Goal: Browse casually: Explore the website without a specific task or goal

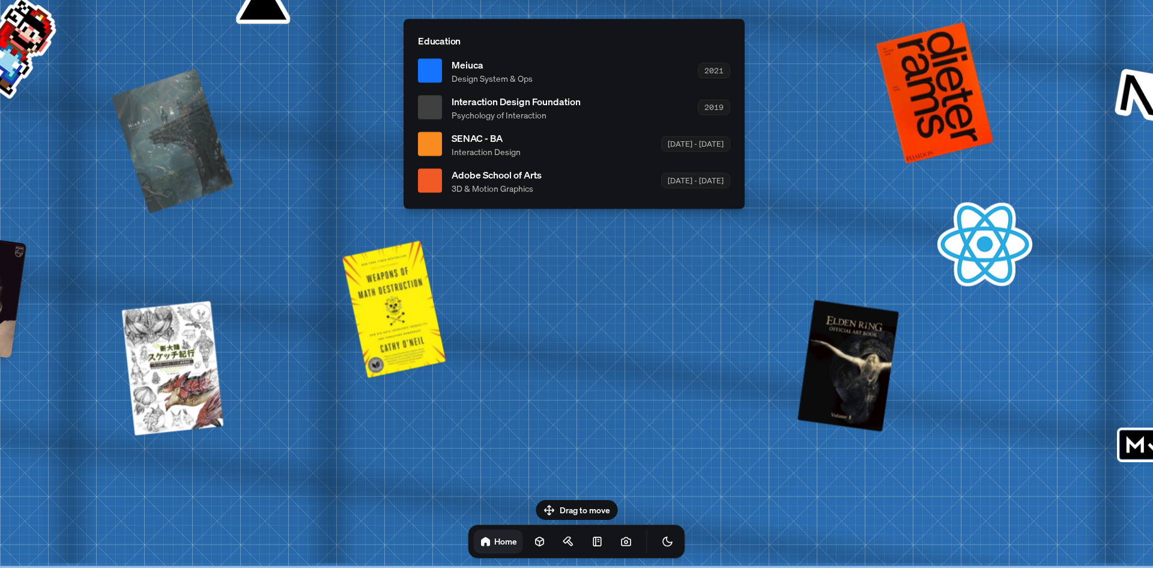
drag, startPoint x: 580, startPoint y: 503, endPoint x: 610, endPoint y: 488, distance: 34.1
click at [580, 503] on div "Drag to move Home" at bounding box center [577, 529] width 236 height 58
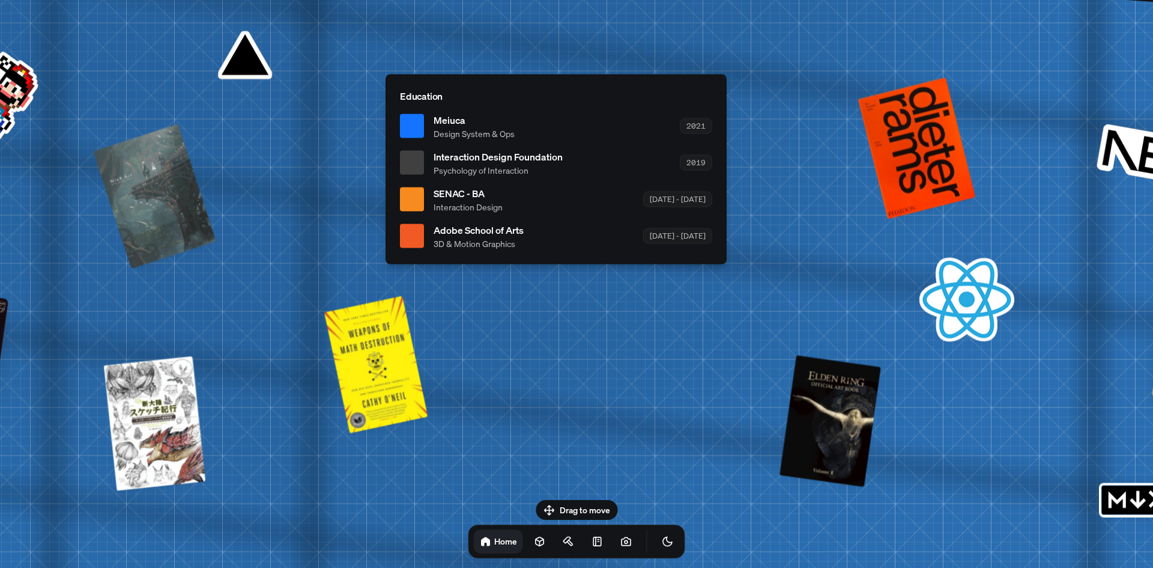
drag, startPoint x: 645, startPoint y: 384, endPoint x: 673, endPoint y: 159, distance: 226.9
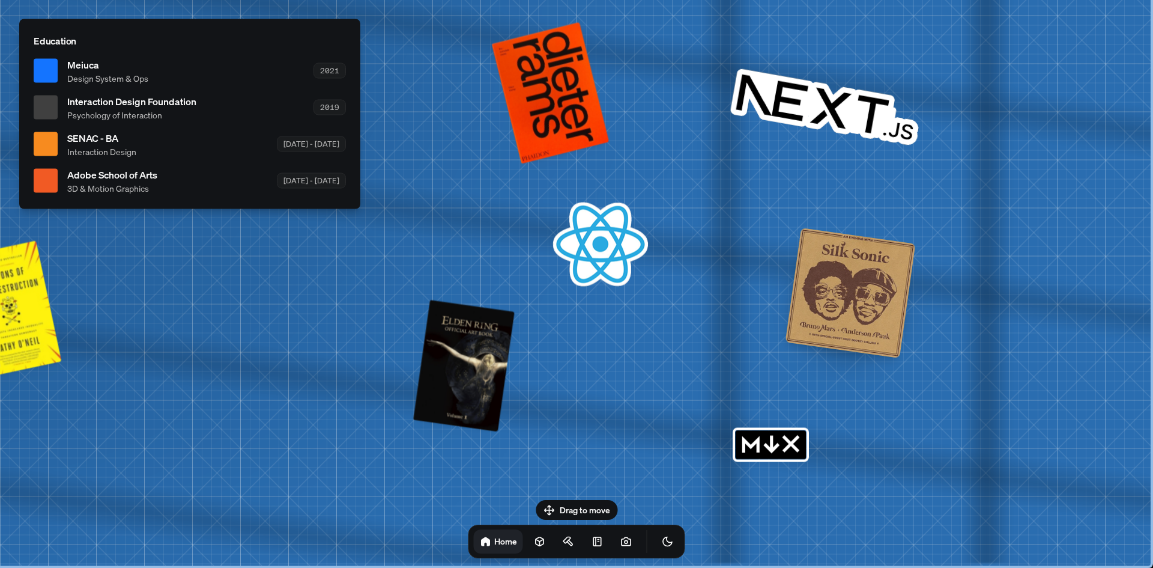
drag, startPoint x: 681, startPoint y: 324, endPoint x: 283, endPoint y: 229, distance: 409.3
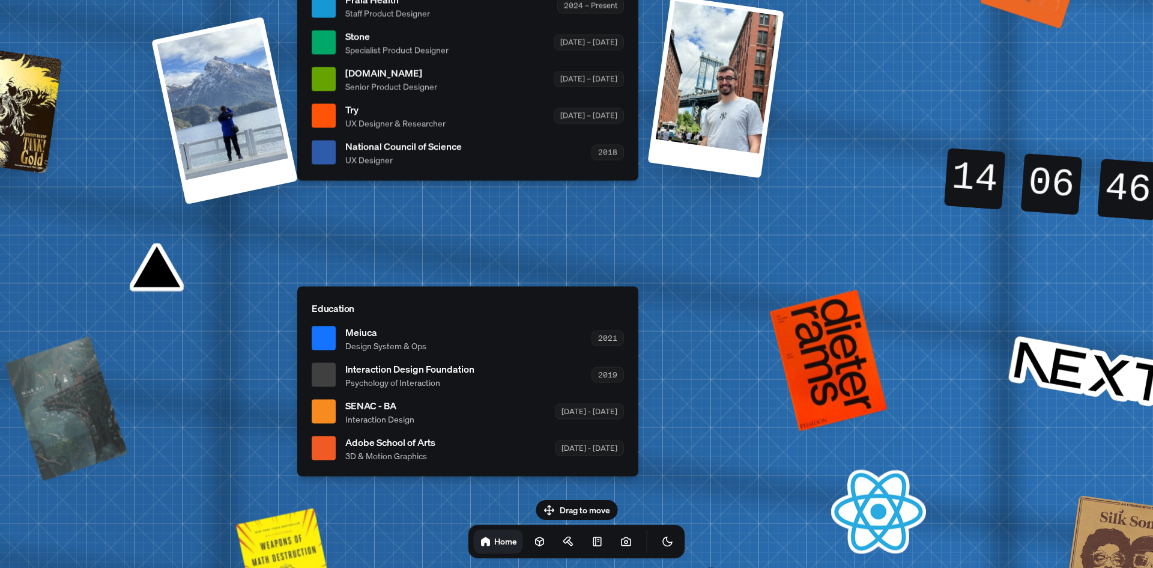
drag, startPoint x: 608, startPoint y: 329, endPoint x: 587, endPoint y: 161, distance: 169.0
click at [956, 453] on div "[PERSON_NAME] [PERSON_NAME] Design Engineer Welcome to my space on the internet…" at bounding box center [470, 6] width 1797 height 1574
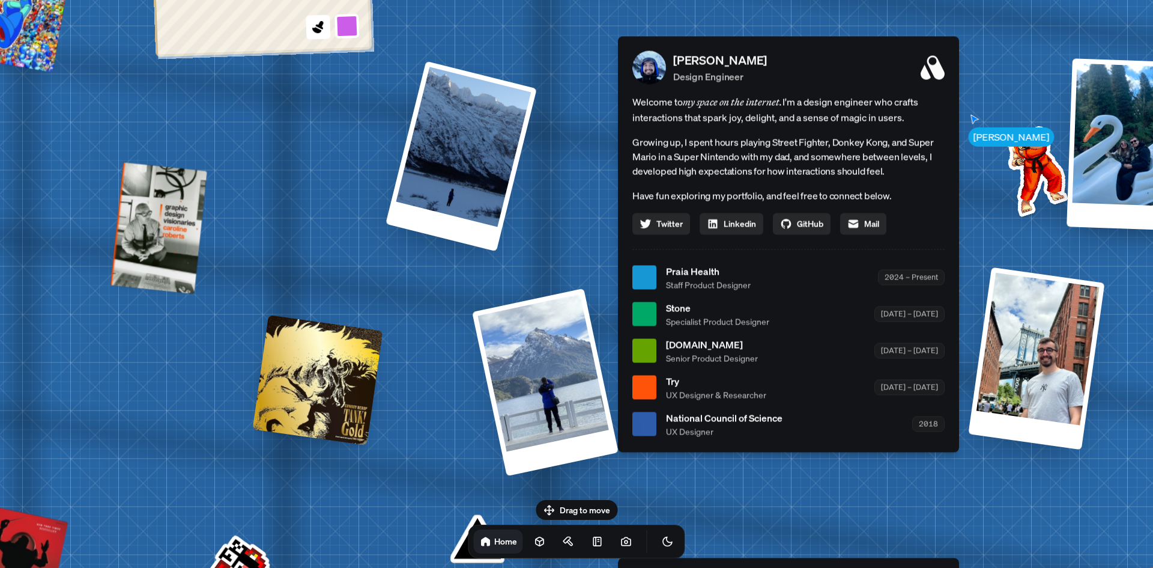
drag, startPoint x: 587, startPoint y: 161, endPoint x: 1017, endPoint y: 389, distance: 487.4
click at [959, 397] on div "[PERSON_NAME] Design Engineer Welcome to my space on the internet. I'm a design…" at bounding box center [788, 244] width 341 height 416
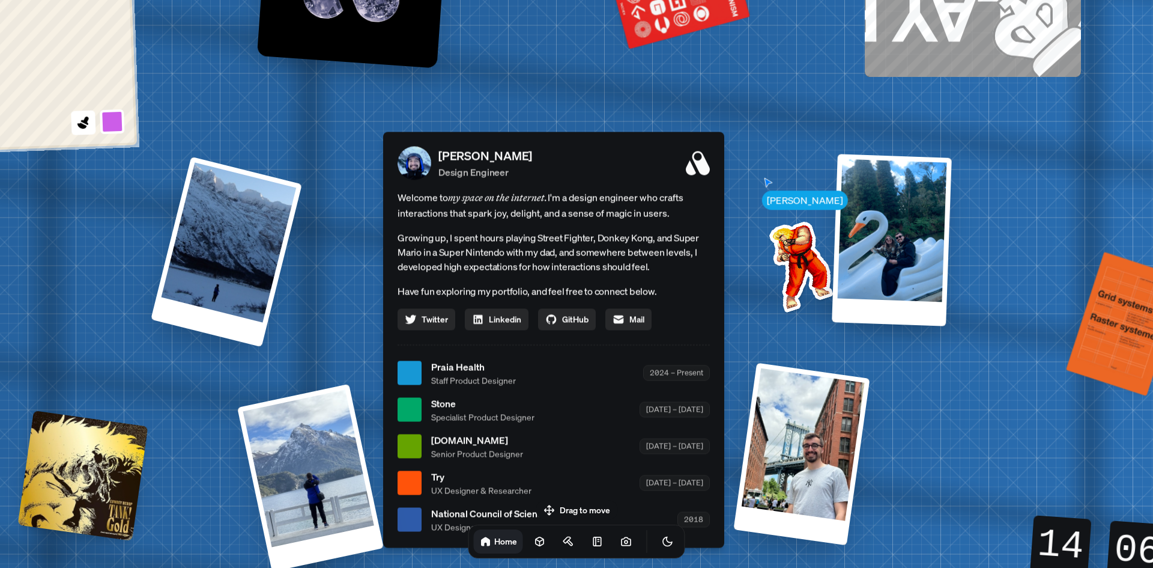
drag, startPoint x: 502, startPoint y: 333, endPoint x: 95, endPoint y: 356, distance: 407.2
click at [96, 356] on div "[PERSON_NAME] [PERSON_NAME] Design Engineer Welcome to my space on the internet…" at bounding box center [556, 373] width 1797 height 1574
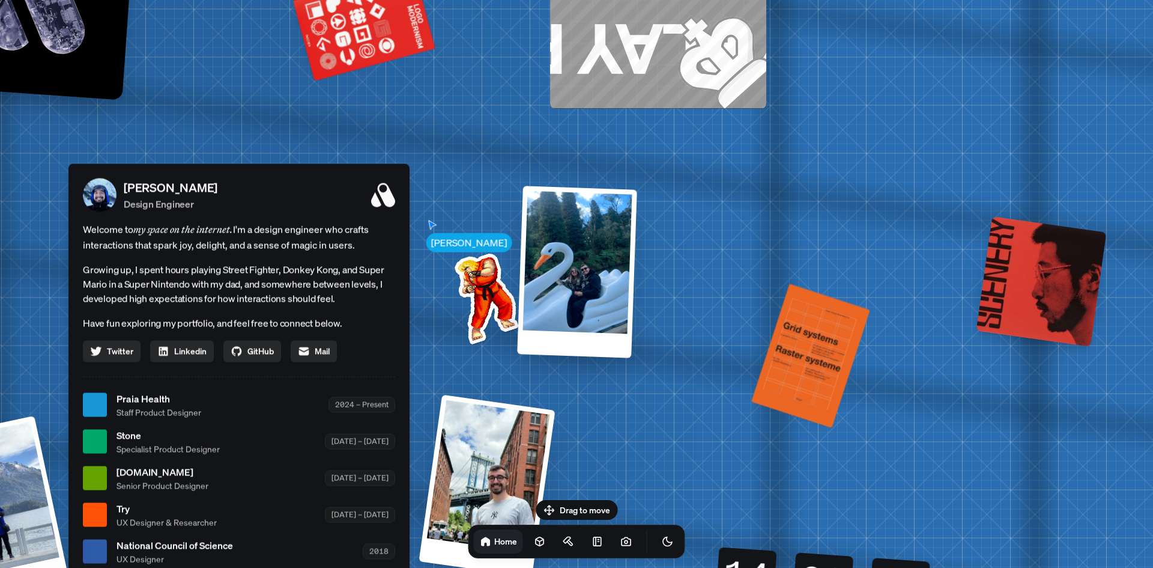
drag, startPoint x: 752, startPoint y: 119, endPoint x: 354, endPoint y: 290, distance: 433.4
click at [354, 290] on div "[PERSON_NAME] [PERSON_NAME] Design Engineer Welcome to my space on the internet…" at bounding box center [241, 405] width 1797 height 1574
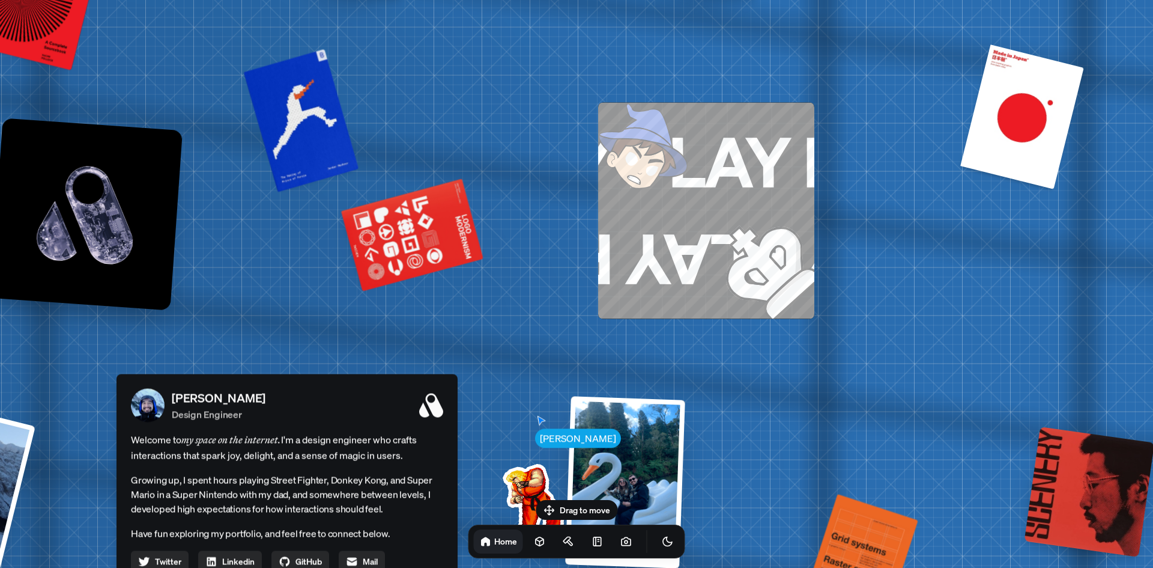
drag, startPoint x: 718, startPoint y: 133, endPoint x: 865, endPoint y: 166, distance: 150.8
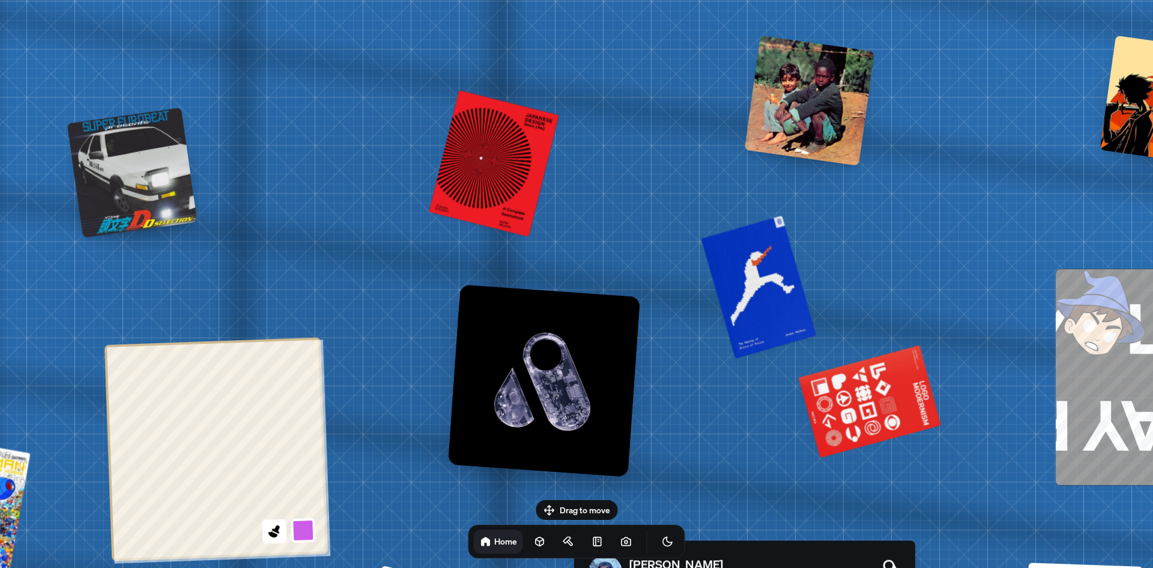
drag, startPoint x: 473, startPoint y: 136, endPoint x: 789, endPoint y: 220, distance: 327.6
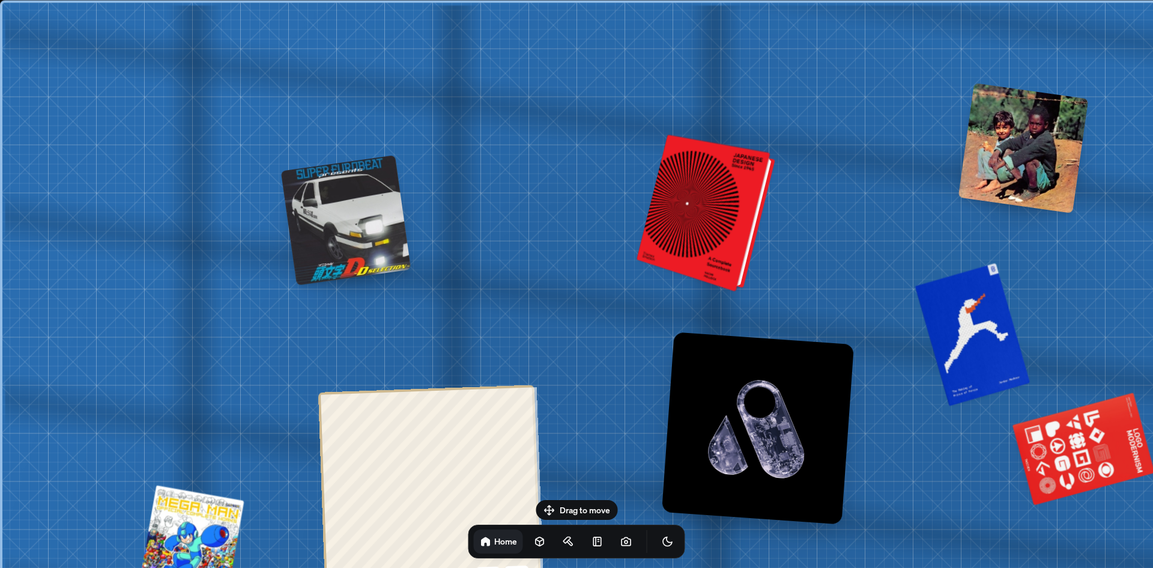
drag, startPoint x: 428, startPoint y: 128, endPoint x: 757, endPoint y: 210, distance: 339.8
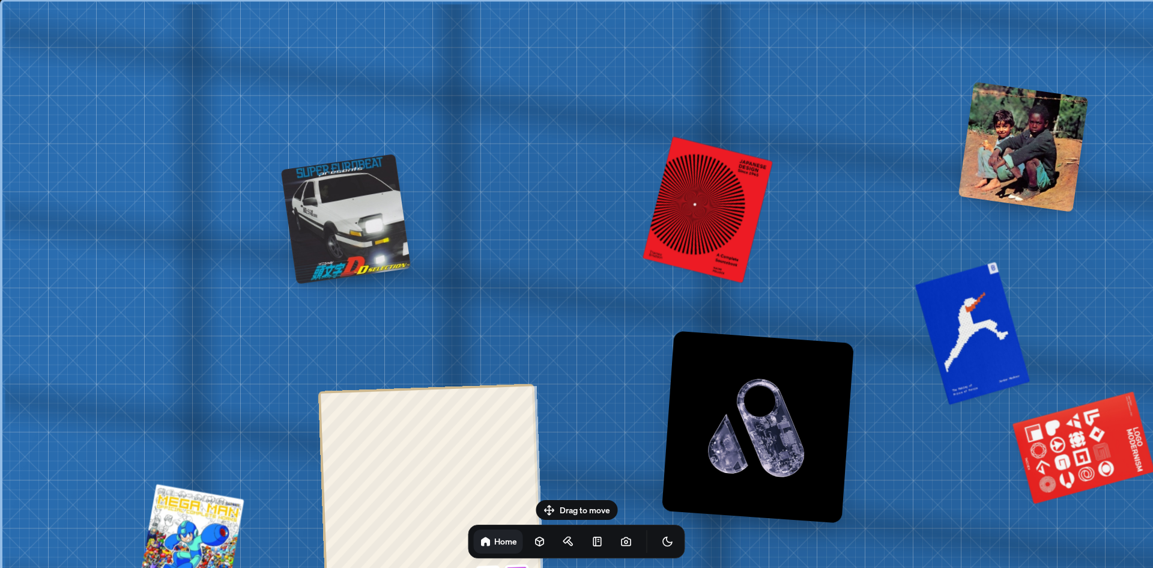
drag, startPoint x: 429, startPoint y: 145, endPoint x: 654, endPoint y: 89, distance: 232.0
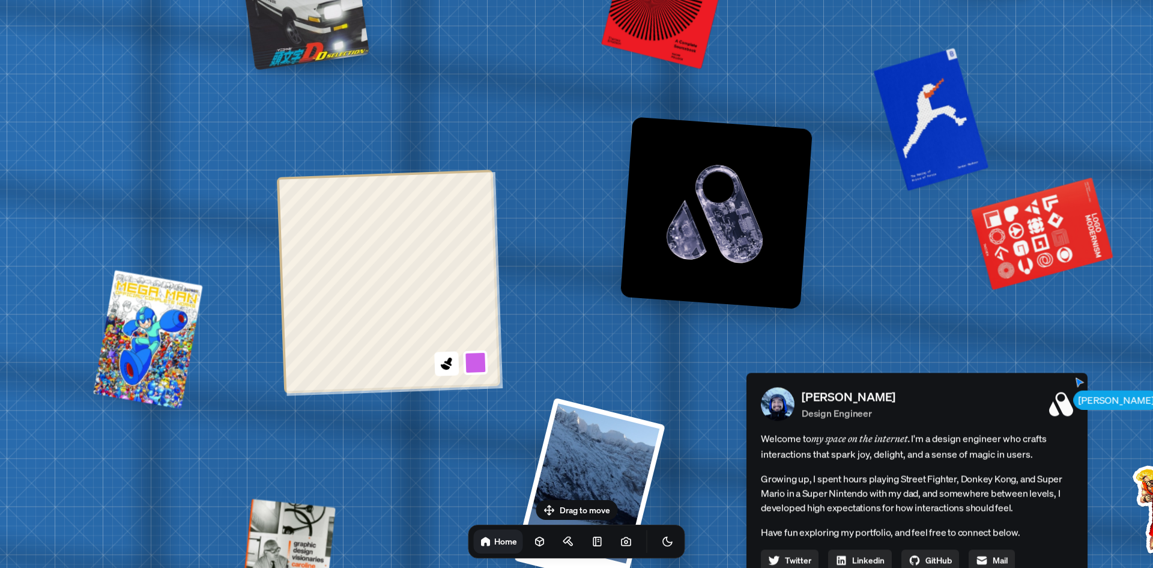
drag, startPoint x: 530, startPoint y: 194, endPoint x: 491, endPoint y: 83, distance: 117.2
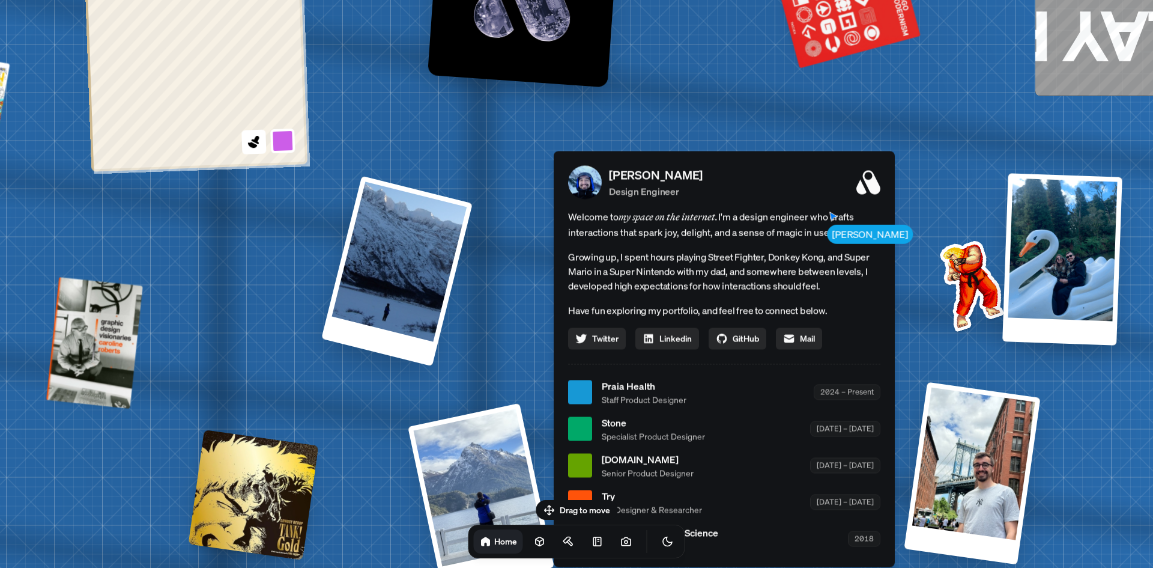
drag, startPoint x: 525, startPoint y: 253, endPoint x: 336, endPoint y: 44, distance: 281.9
click at [333, 37] on div "[PERSON_NAME] [PERSON_NAME] Design Engineer Welcome to my space on the internet…" at bounding box center [726, 392] width 1797 height 1574
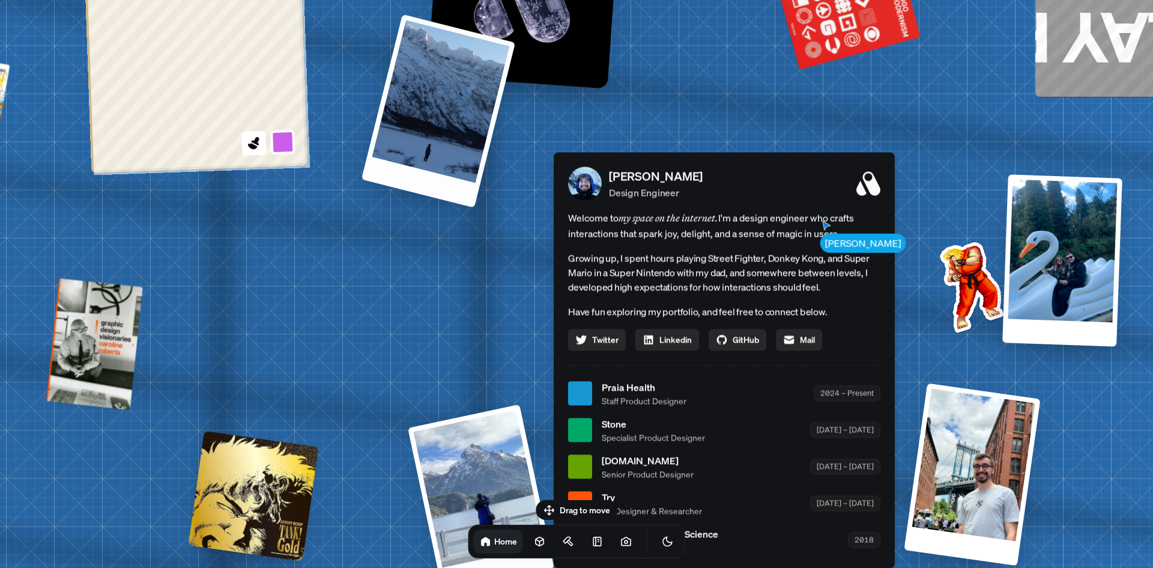
drag, startPoint x: 431, startPoint y: 234, endPoint x: 432, endPoint y: 68, distance: 166.4
click at [432, 68] on div at bounding box center [439, 110] width 154 height 193
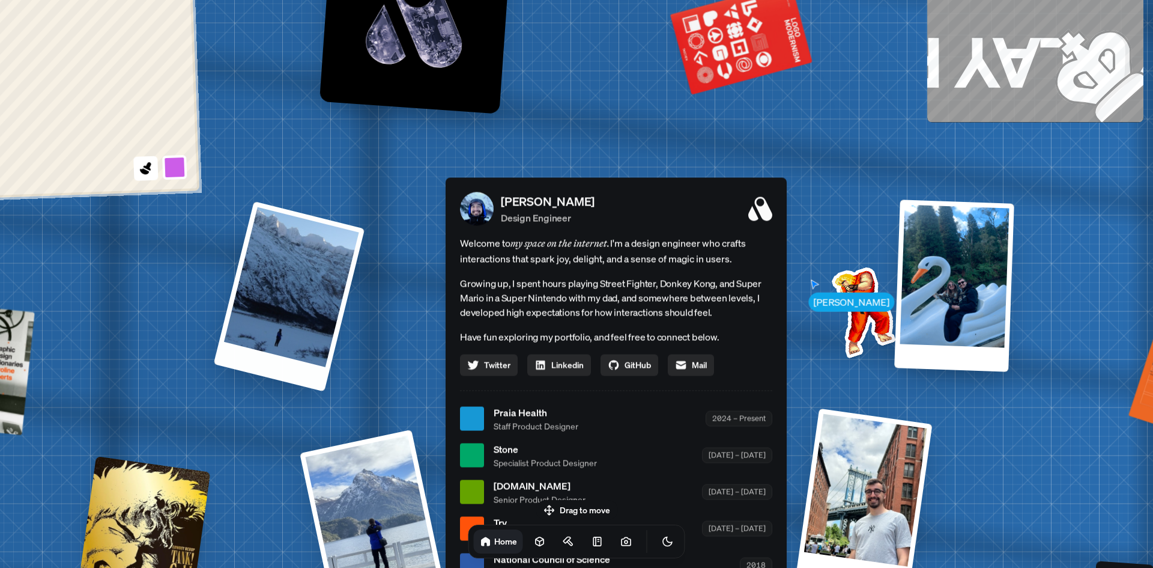
drag, startPoint x: 462, startPoint y: 263, endPoint x: 385, endPoint y: 330, distance: 101.8
click at [356, 289] on div "[PERSON_NAME] [PERSON_NAME] Design Engineer Welcome to my space on the internet…" at bounding box center [618, 419] width 1797 height 1574
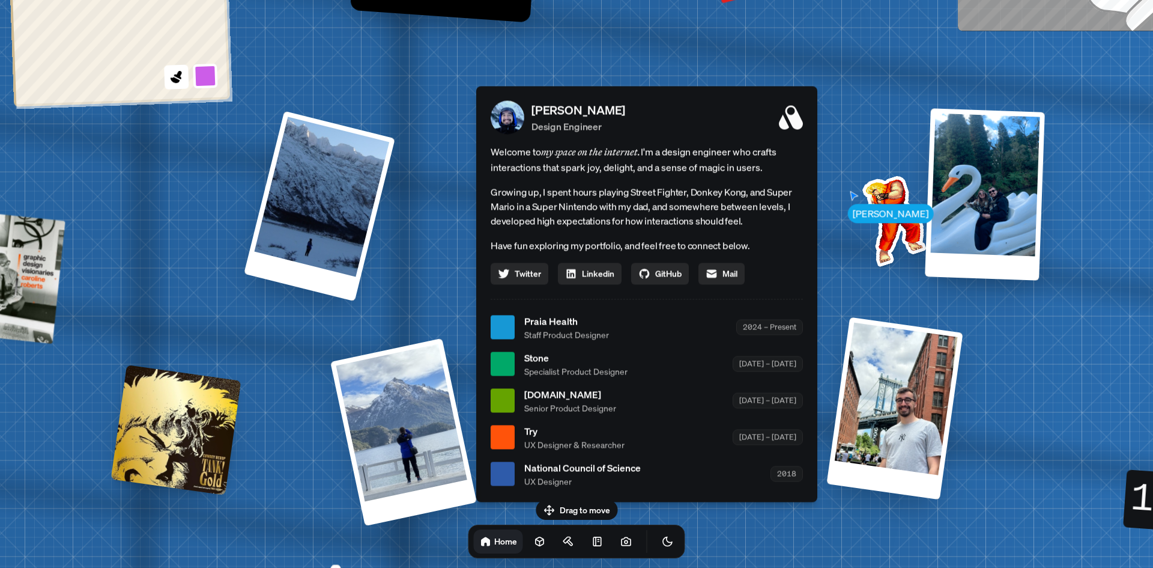
drag, startPoint x: 416, startPoint y: 239, endPoint x: 446, endPoint y: 153, distance: 90.8
click at [482, 62] on div "[PERSON_NAME] [PERSON_NAME] Design Engineer Welcome to my space on the internet…" at bounding box center [649, 328] width 1797 height 1574
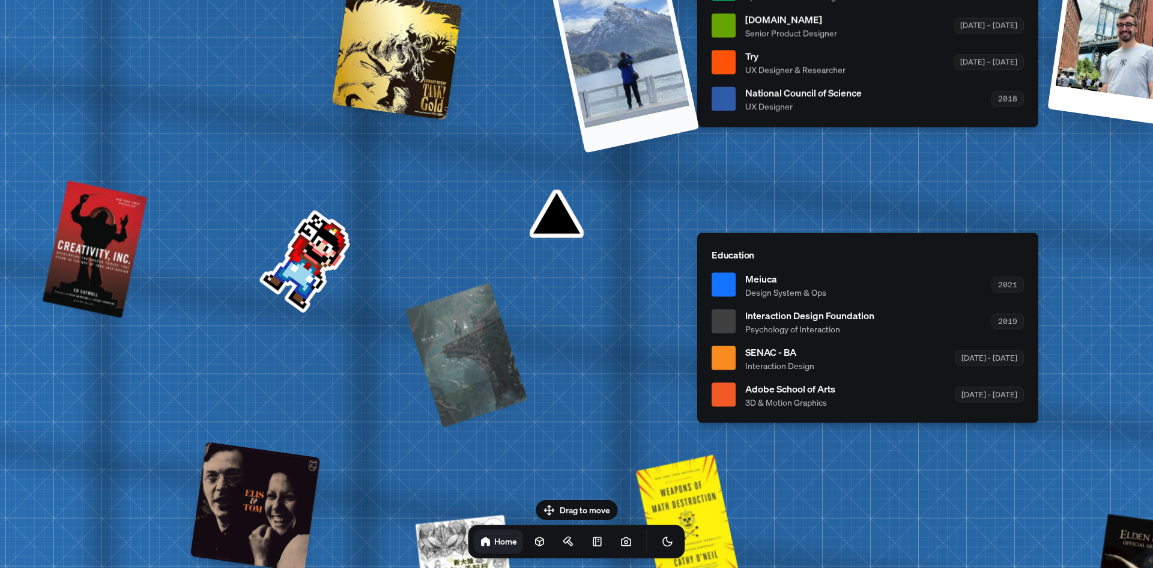
drag, startPoint x: 440, startPoint y: 165, endPoint x: 553, endPoint y: 49, distance: 161.4
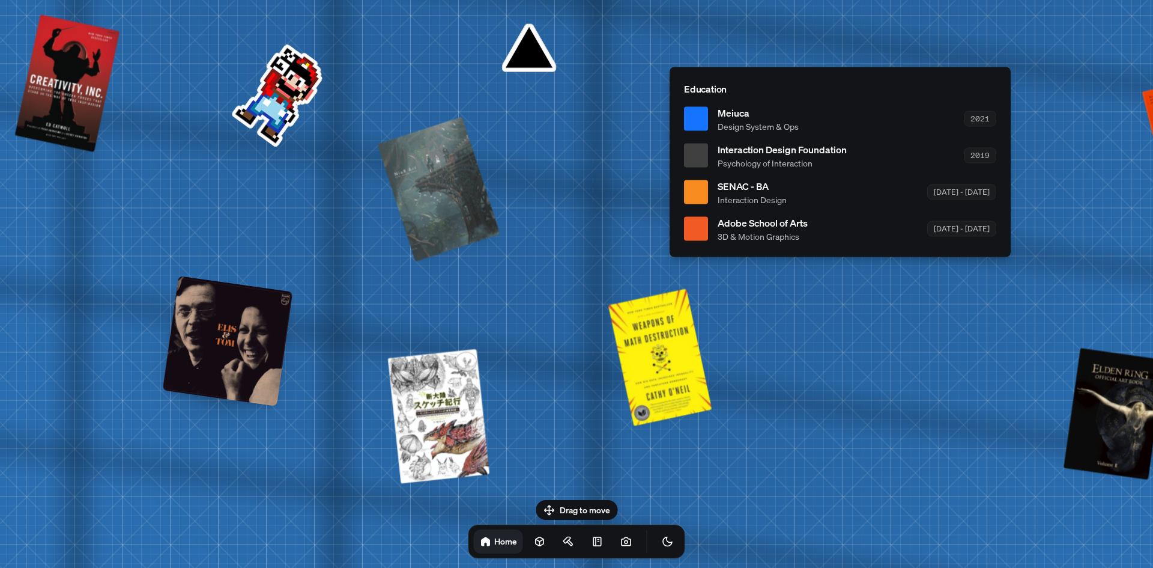
drag, startPoint x: 505, startPoint y: 37, endPoint x: 518, endPoint y: 47, distance: 16.7
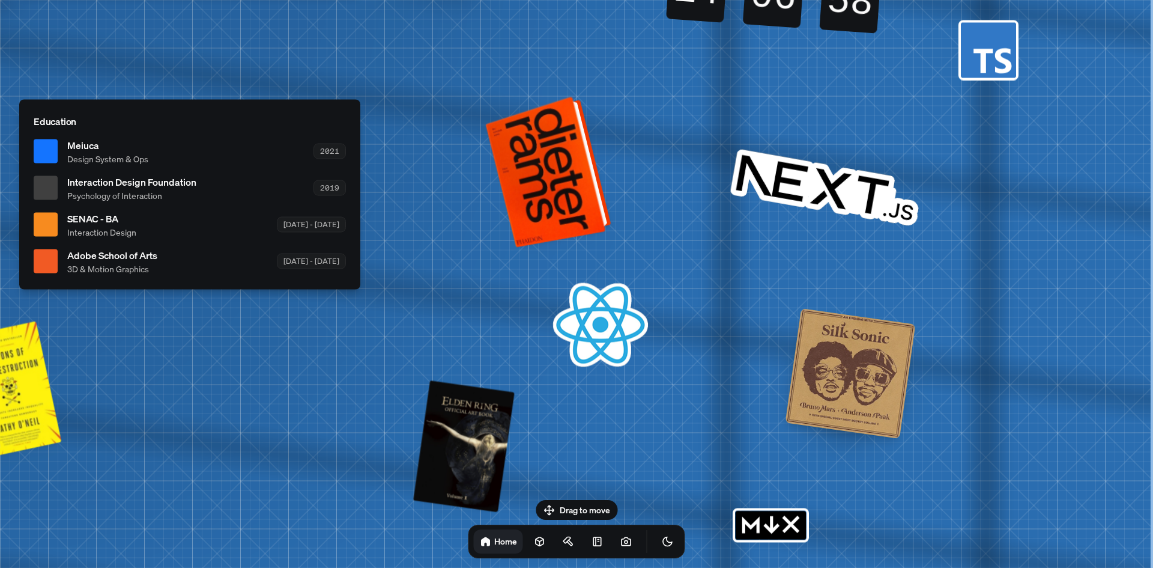
drag, startPoint x: 710, startPoint y: 175, endPoint x: 535, endPoint y: 190, distance: 175.4
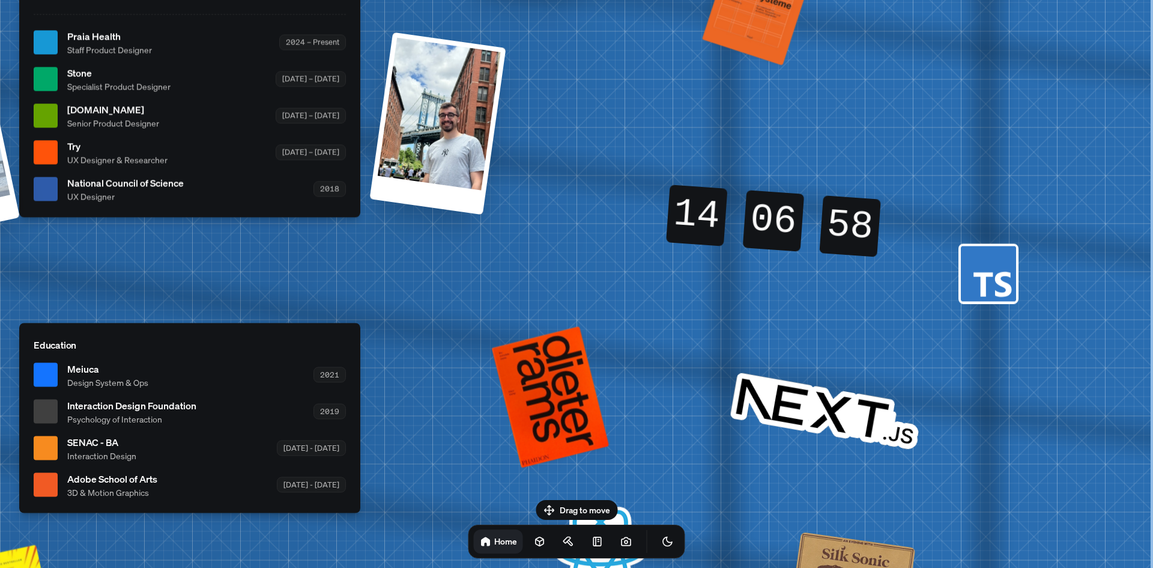
drag, startPoint x: 616, startPoint y: 175, endPoint x: 485, endPoint y: 425, distance: 282.6
click at [485, 425] on div "[PERSON_NAME] [PERSON_NAME] Design Engineer Welcome to my space on the internet…" at bounding box center [192, 43] width 1797 height 1574
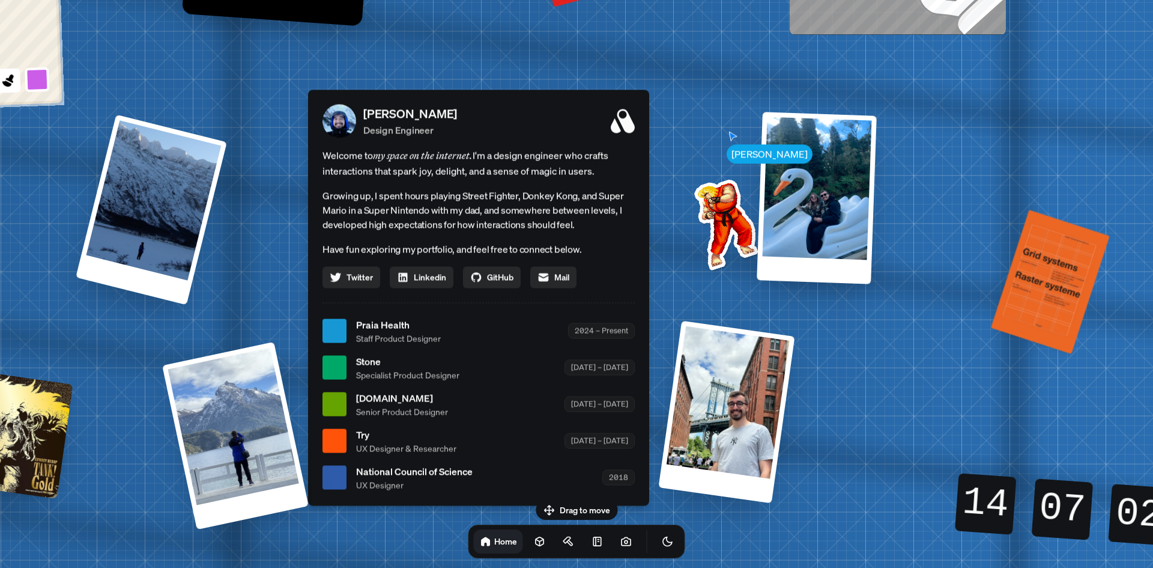
drag, startPoint x: 503, startPoint y: 247, endPoint x: 847, endPoint y: 446, distance: 396.9
click at [847, 446] on div "[PERSON_NAME] [PERSON_NAME] Design Engineer Welcome to my space on the internet…" at bounding box center [481, 331] width 1797 height 1574
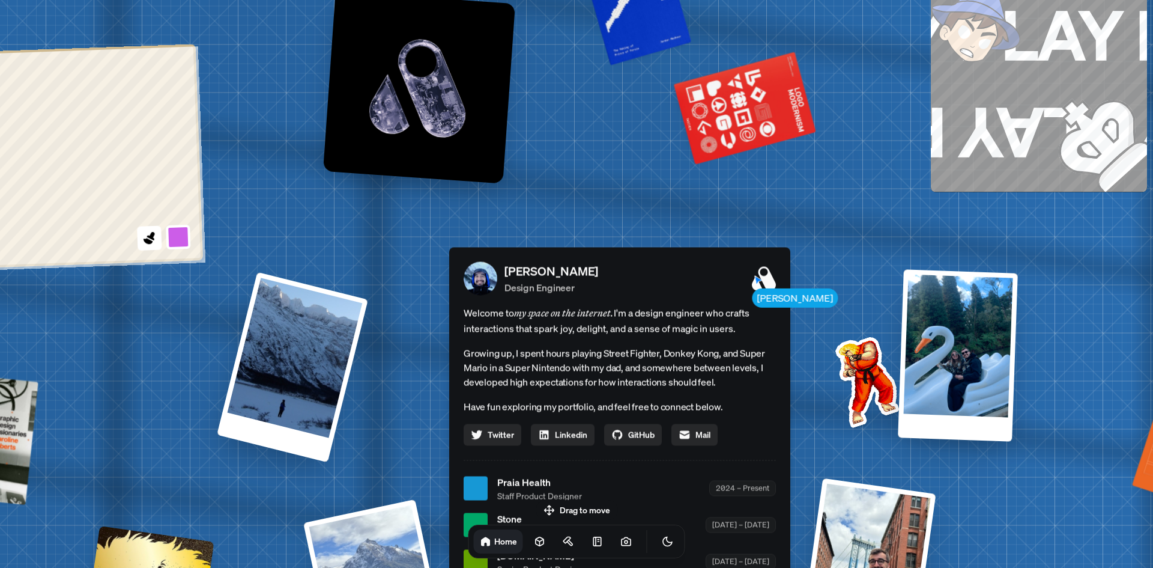
drag, startPoint x: 935, startPoint y: 162, endPoint x: 1063, endPoint y: 265, distance: 164.8
click at [1063, 265] on div "[PERSON_NAME] [PERSON_NAME] Design Engineer Welcome to my space on the internet…" at bounding box center [622, 489] width 1797 height 1574
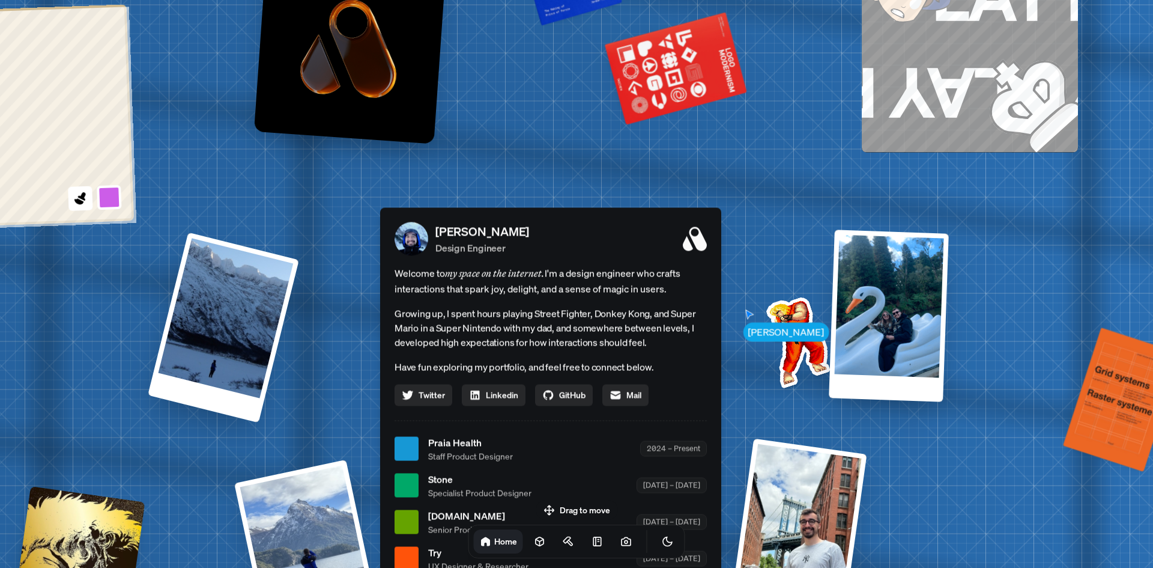
drag, startPoint x: 859, startPoint y: 109, endPoint x: 834, endPoint y: 113, distance: 25.6
click at [788, 71] on div "[PERSON_NAME] [PERSON_NAME] Design Engineer Welcome to my space on the internet…" at bounding box center [553, 449] width 1797 height 1574
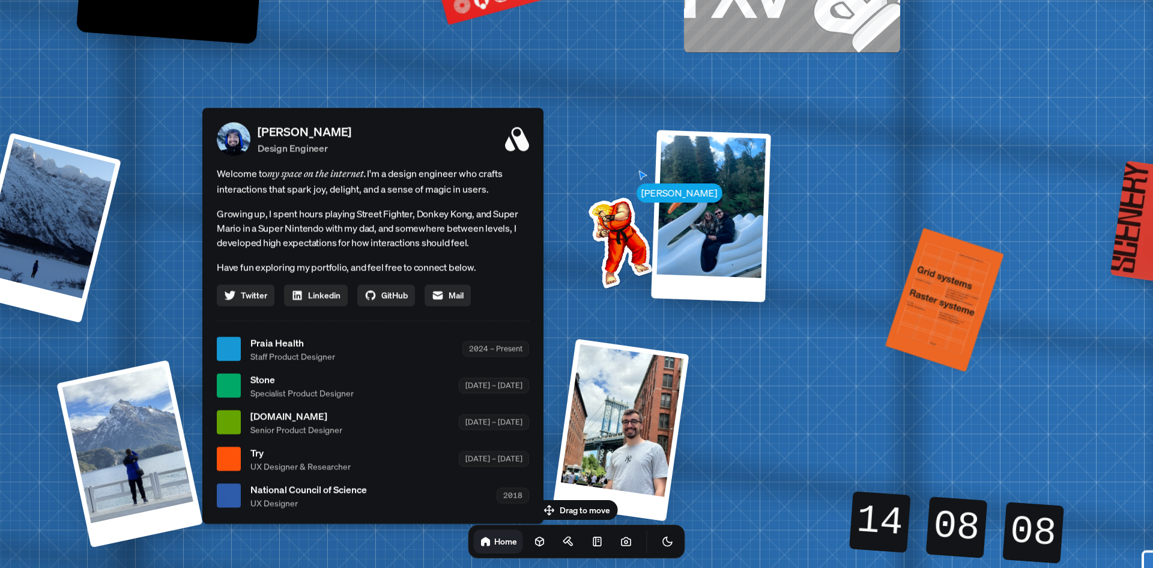
drag, startPoint x: 891, startPoint y: 171, endPoint x: 725, endPoint y: 72, distance: 192.8
click at [725, 72] on div "[PERSON_NAME] [PERSON_NAME] Design Engineer Welcome to my space on the internet…" at bounding box center [375, 349] width 1797 height 1574
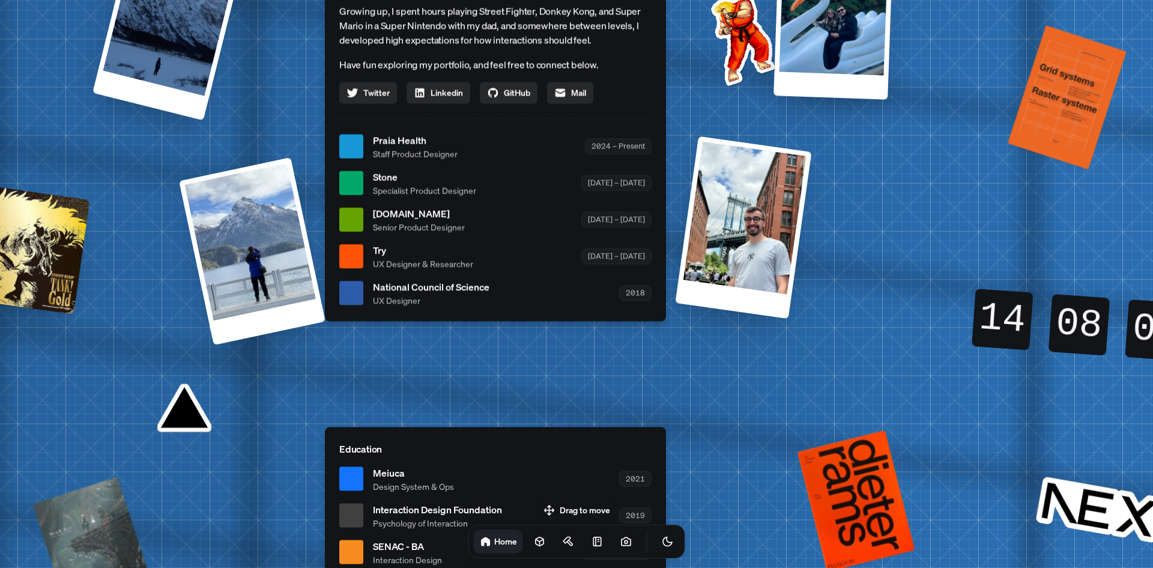
drag, startPoint x: 867, startPoint y: 280, endPoint x: 951, endPoint y: 124, distance: 177.1
click at [973, 100] on div "[PERSON_NAME] [PERSON_NAME] Design Engineer Welcome to my space on the internet…" at bounding box center [497, 147] width 1797 height 1574
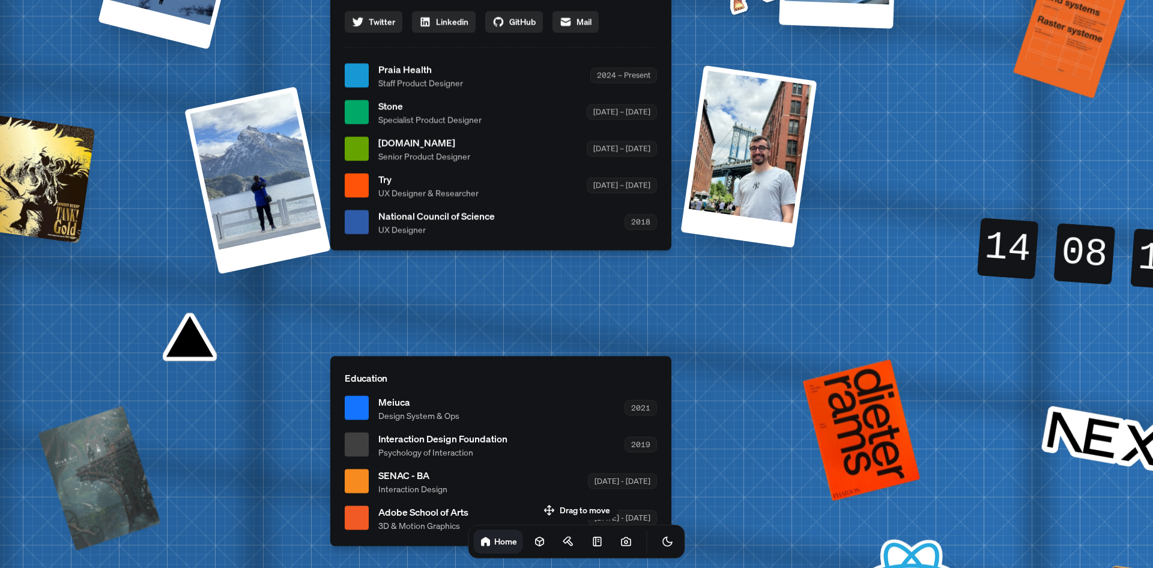
drag, startPoint x: 877, startPoint y: 223, endPoint x: 871, endPoint y: 171, distance: 52.1
click at [871, 171] on div "[PERSON_NAME] [PERSON_NAME] Design Engineer Welcome to my space on the internet…" at bounding box center [503, 76] width 1797 height 1574
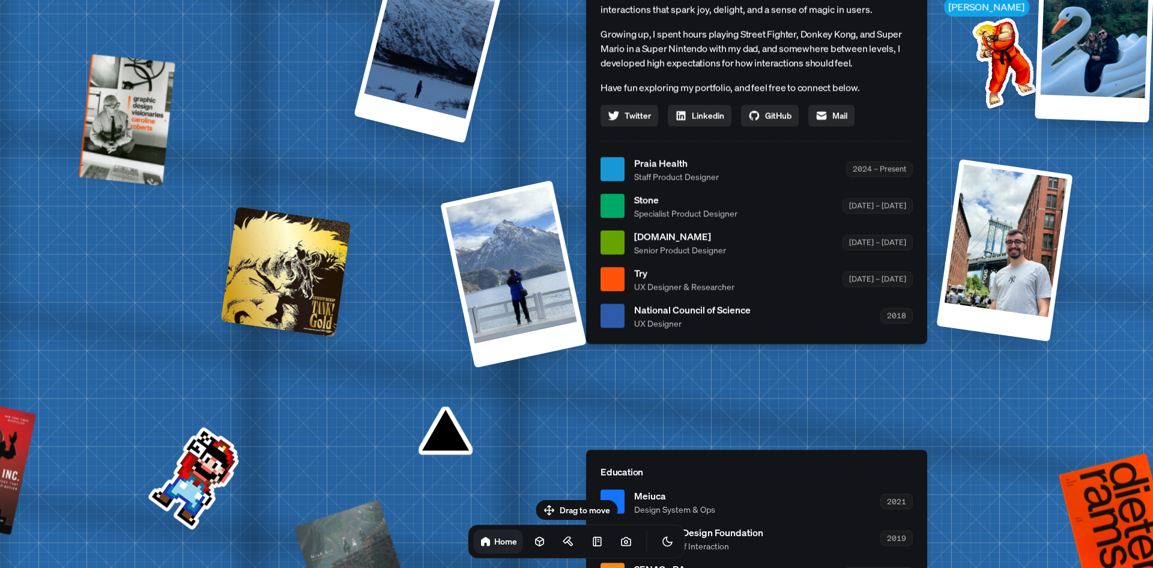
drag, startPoint x: 495, startPoint y: 275, endPoint x: 751, endPoint y: 369, distance: 272.5
click at [751, 369] on div "[PERSON_NAME] [PERSON_NAME] Design Engineer Welcome to my space on the internet…" at bounding box center [759, 170] width 1797 height 1574
